Goal: Task Accomplishment & Management: Use online tool/utility

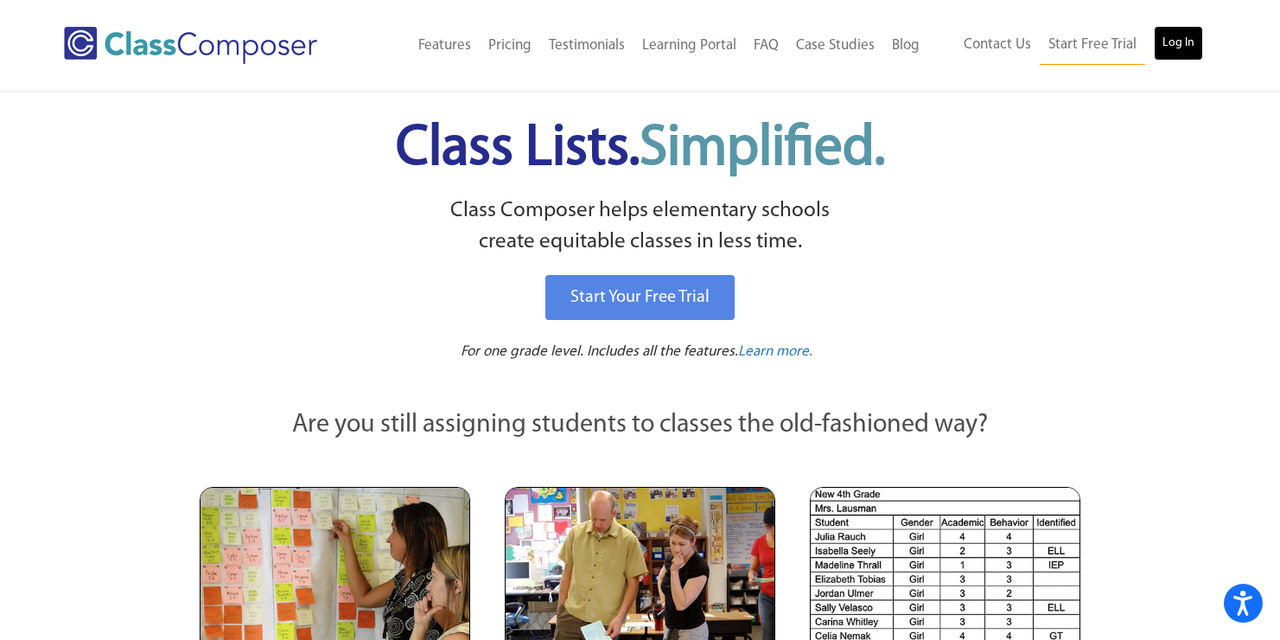
click at [1177, 45] on link "Log In" at bounding box center [1178, 43] width 49 height 35
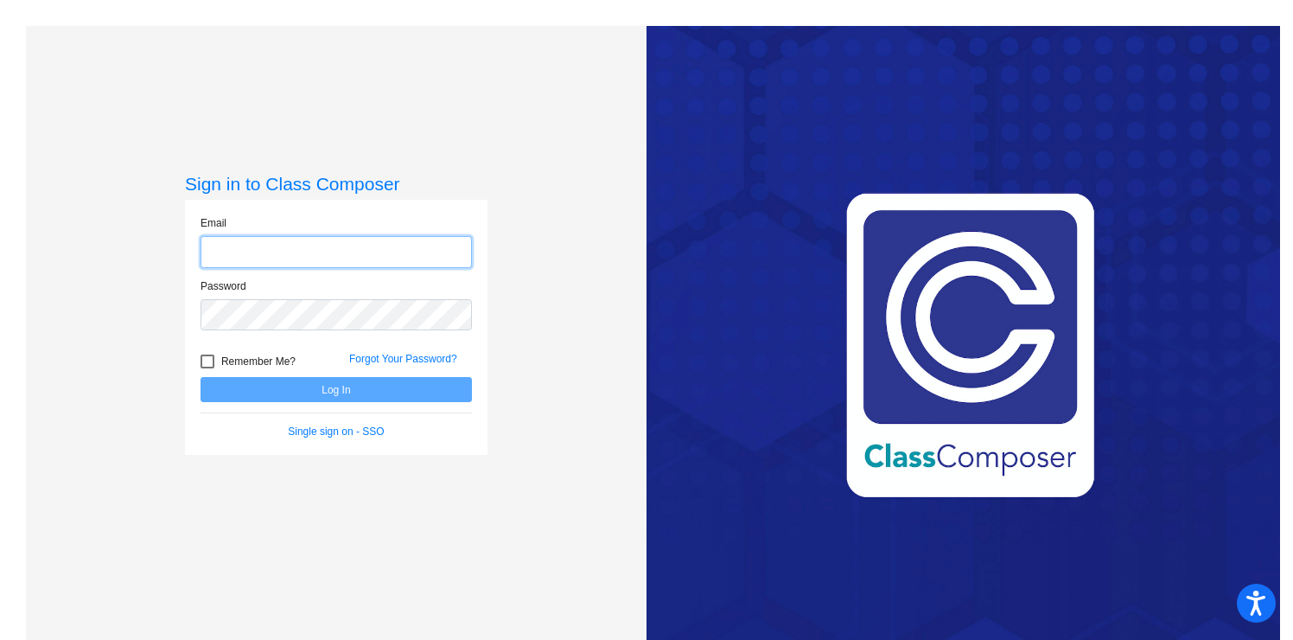
type input "[PERSON_NAME][EMAIL_ADDRESS][DOMAIN_NAME]"
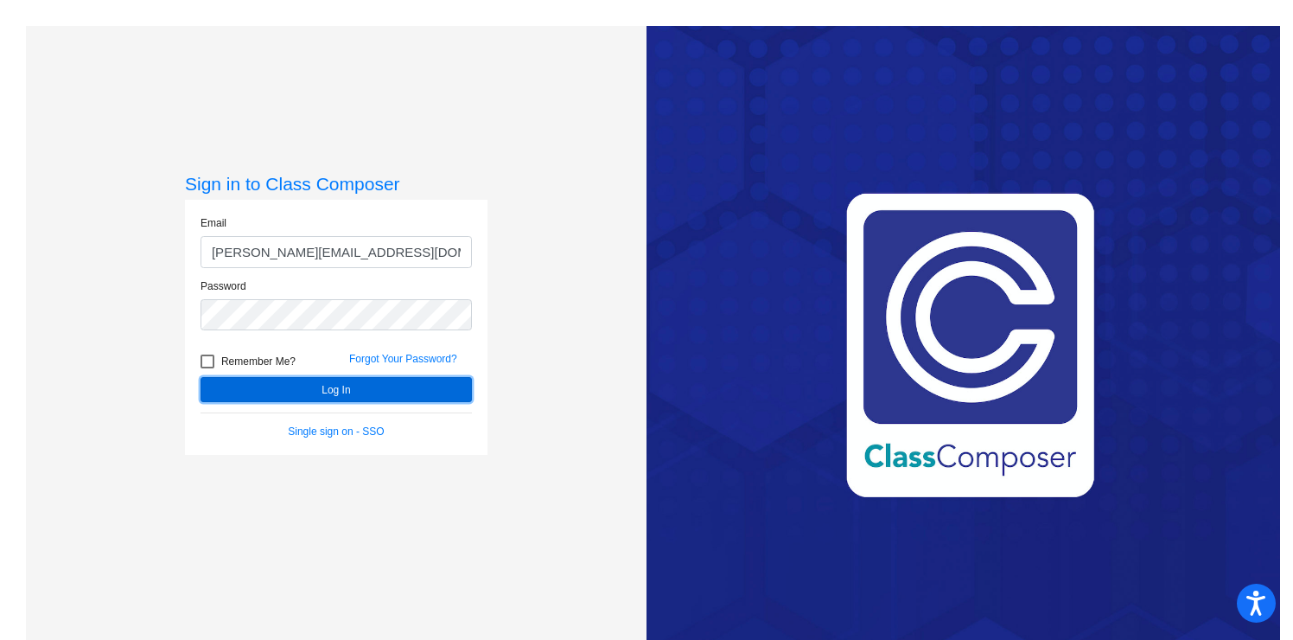
click at [318, 397] on button "Log In" at bounding box center [336, 389] width 271 height 25
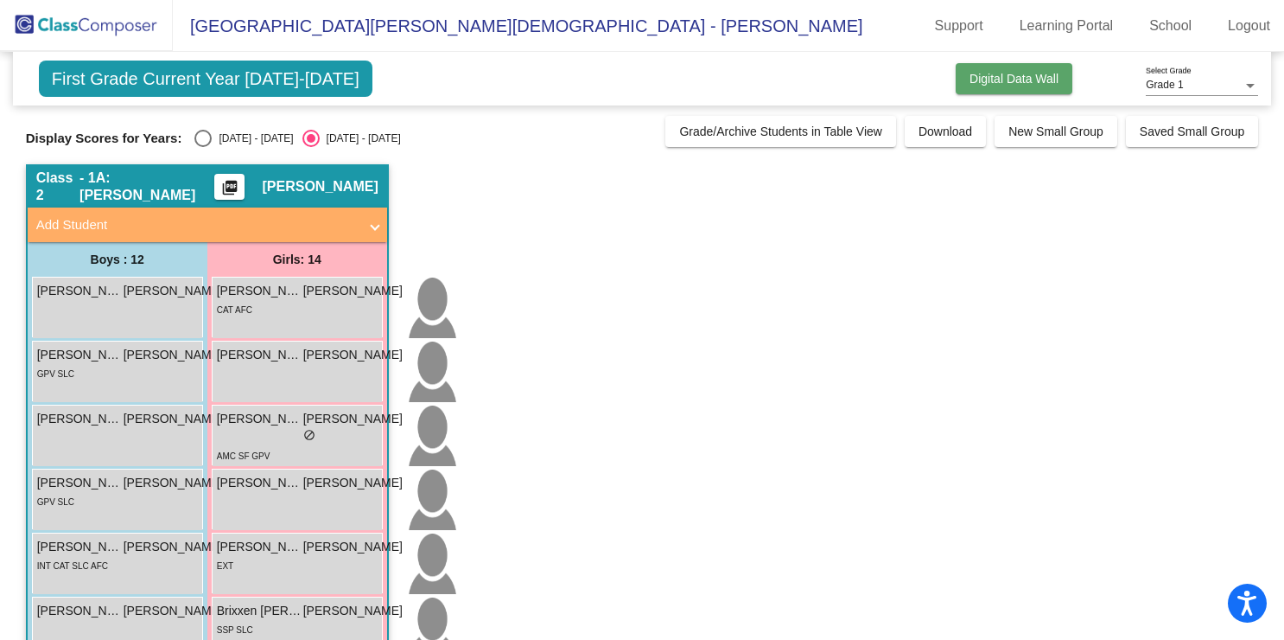
click at [1012, 74] on span "Digital Data Wall" at bounding box center [1014, 79] width 89 height 14
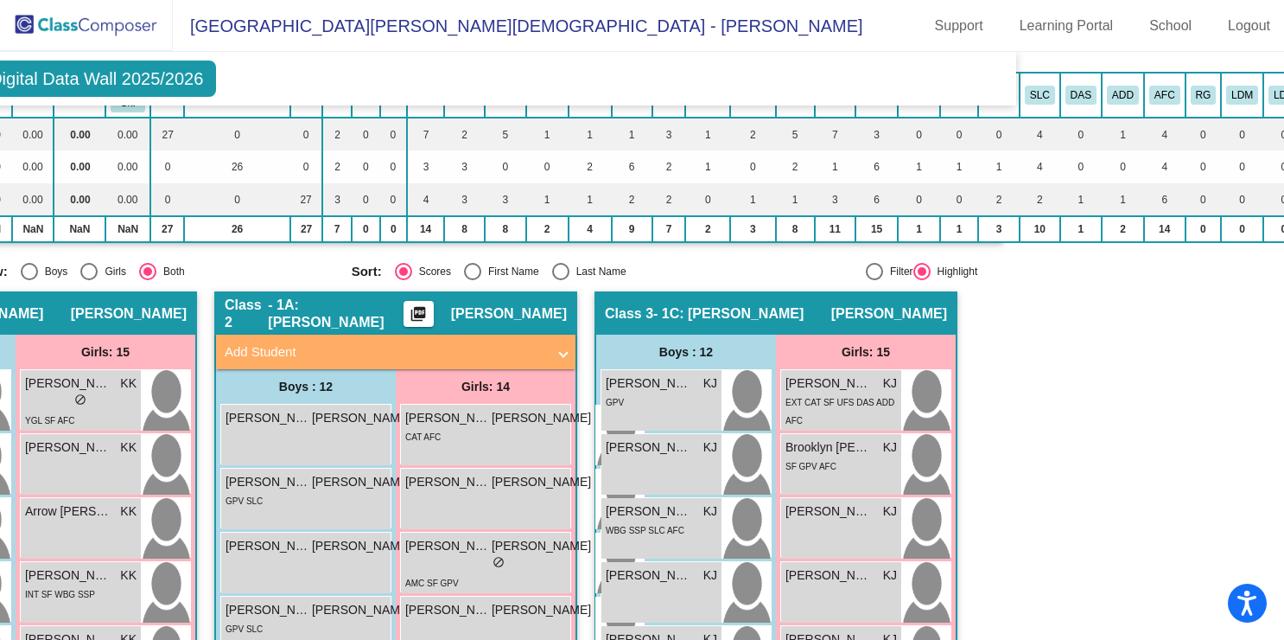
scroll to position [0, 255]
